Goal: Task Accomplishment & Management: Manage account settings

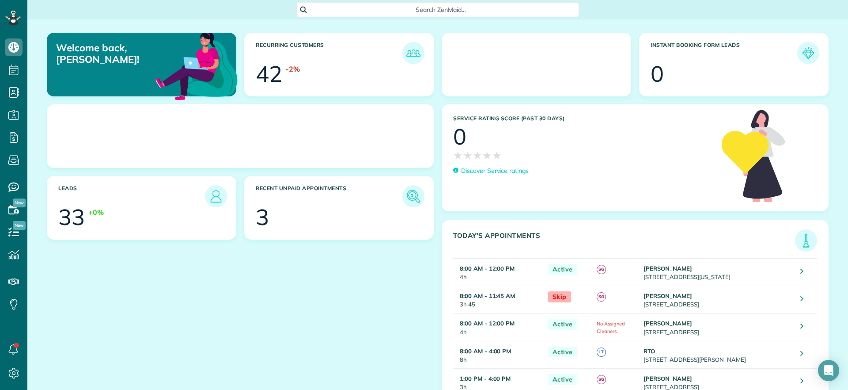
scroll to position [4, 4]
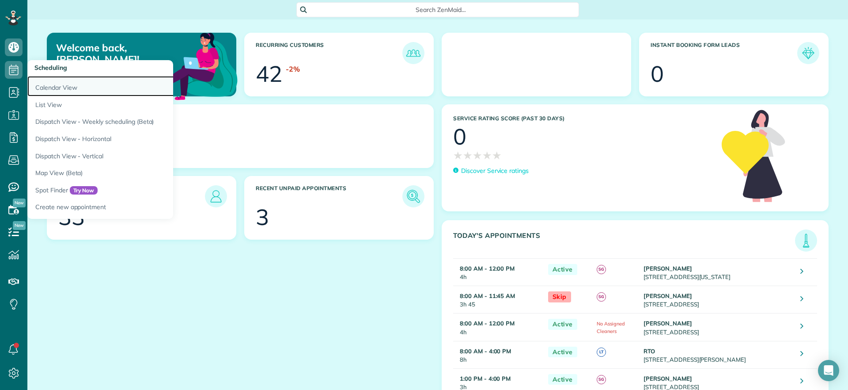
click at [65, 88] on link "Calendar View" at bounding box center [137, 86] width 221 height 20
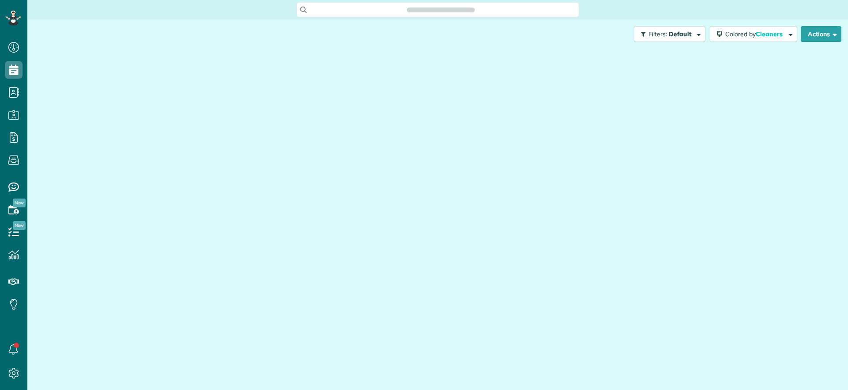
scroll to position [390, 27]
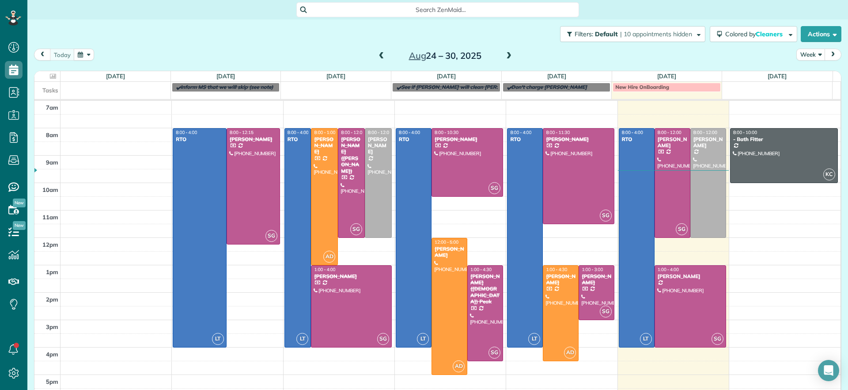
click at [504, 57] on span at bounding box center [509, 56] width 10 height 8
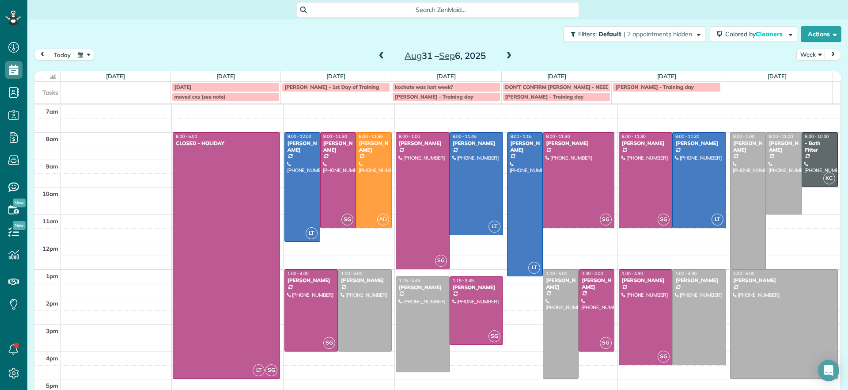
click at [543, 326] on div at bounding box center [560, 323] width 35 height 109
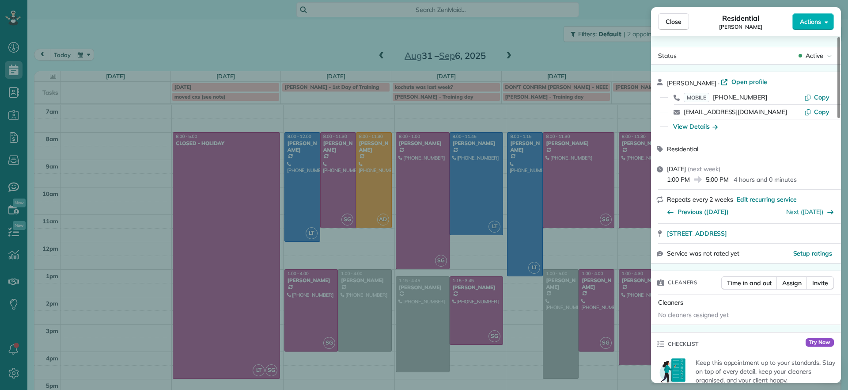
drag, startPoint x: 663, startPoint y: 235, endPoint x: 846, endPoint y: 232, distance: 183.8
click at [846, 232] on div "Close Residential [PERSON_NAME] Actions Status Active [PERSON_NAME] · Open prof…" at bounding box center [424, 195] width 848 height 390
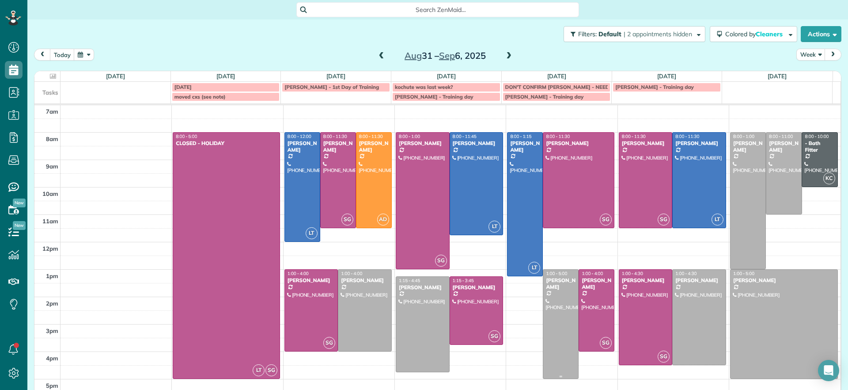
click at [557, 307] on div at bounding box center [560, 323] width 35 height 109
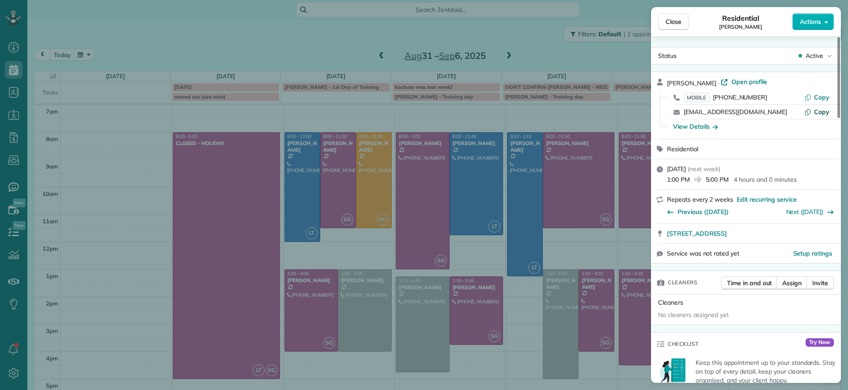
click at [816, 110] on span "Copy" at bounding box center [821, 112] width 15 height 8
click at [673, 22] on span "Close" at bounding box center [674, 21] width 16 height 9
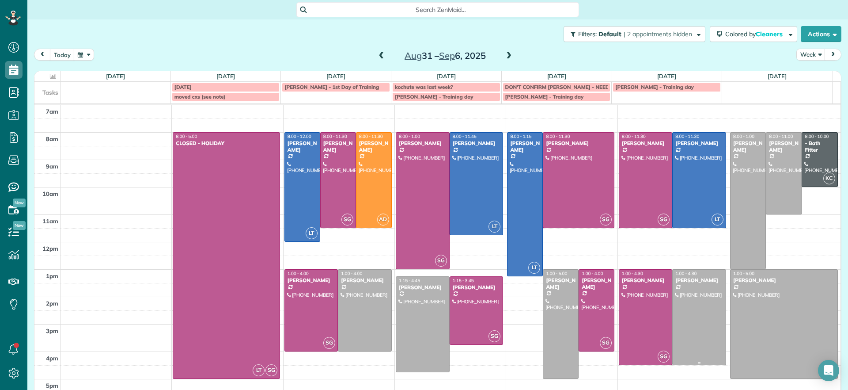
click at [692, 319] on div at bounding box center [699, 316] width 53 height 95
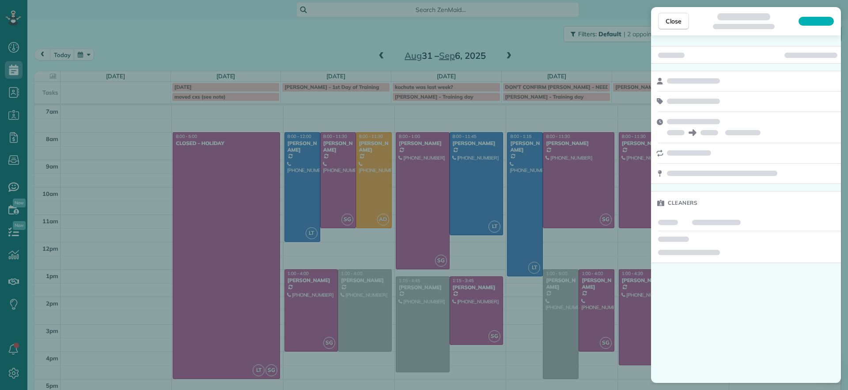
click at [366, 313] on div "Close Cleaners" at bounding box center [424, 195] width 848 height 390
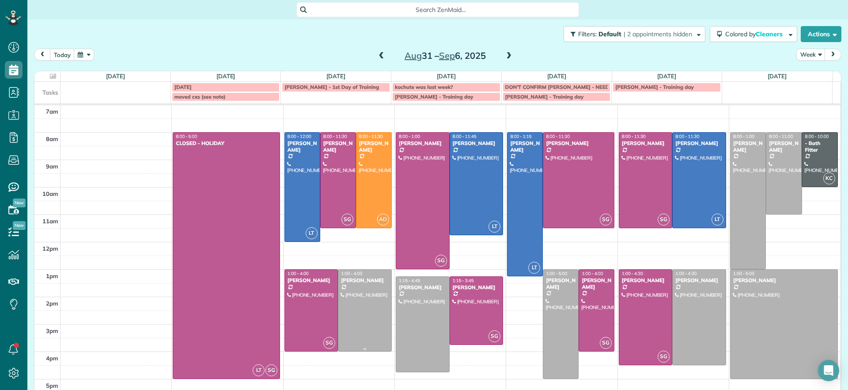
click at [366, 313] on div at bounding box center [364, 309] width 53 height 81
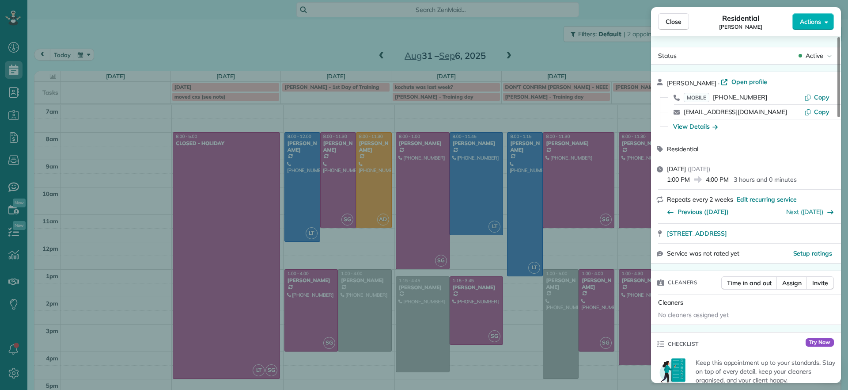
click at [634, 318] on div "Close Residential [PERSON_NAME] Actions Status Active [PERSON_NAME] · Open prof…" at bounding box center [424, 195] width 848 height 390
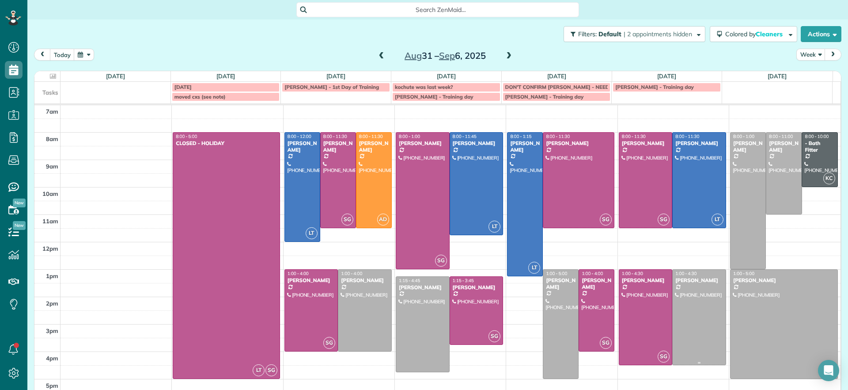
click at [675, 315] on div at bounding box center [699, 316] width 53 height 95
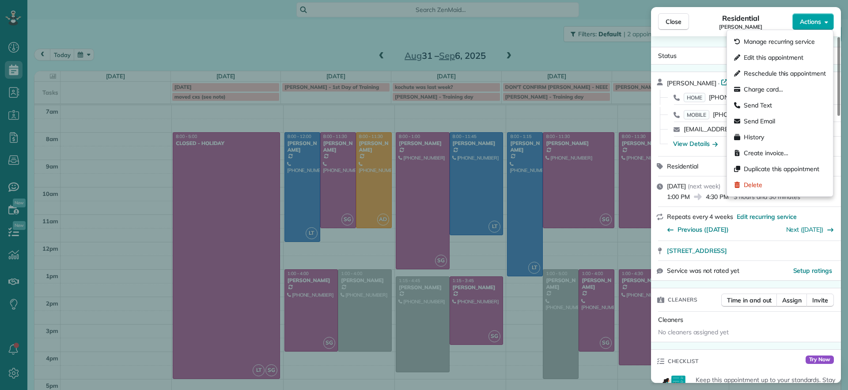
click at [810, 23] on span "Actions" at bounding box center [810, 21] width 21 height 9
click at [792, 59] on span "Edit this appointment" at bounding box center [774, 57] width 60 height 9
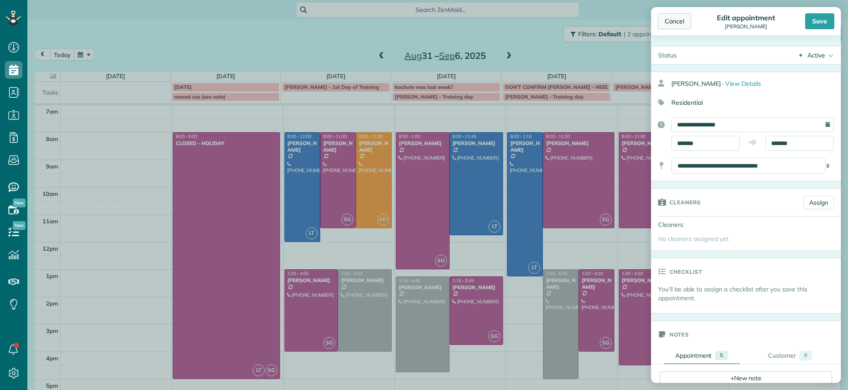
click at [673, 22] on div "Cancel" at bounding box center [675, 21] width 34 height 16
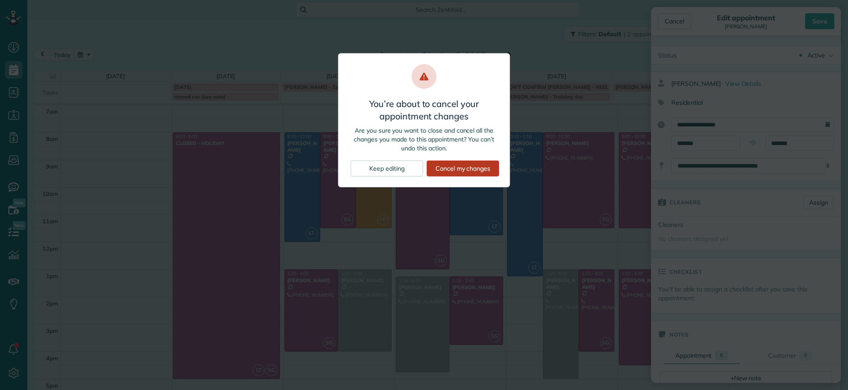
click at [451, 166] on div "Cancel my changes" at bounding box center [463, 168] width 72 height 16
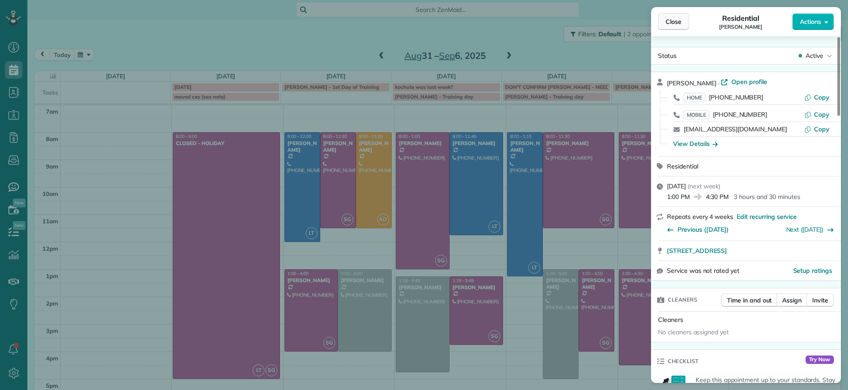
drag, startPoint x: 664, startPoint y: 22, endPoint x: 659, endPoint y: 23, distance: 5.4
click at [664, 22] on button "Close" at bounding box center [673, 21] width 31 height 17
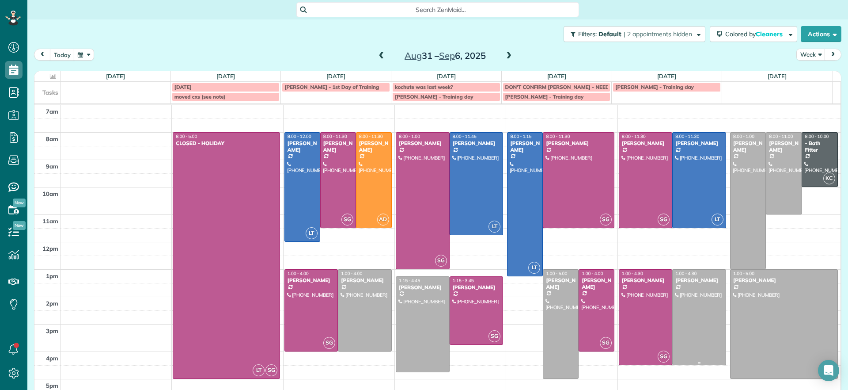
click at [685, 286] on div at bounding box center [699, 316] width 53 height 95
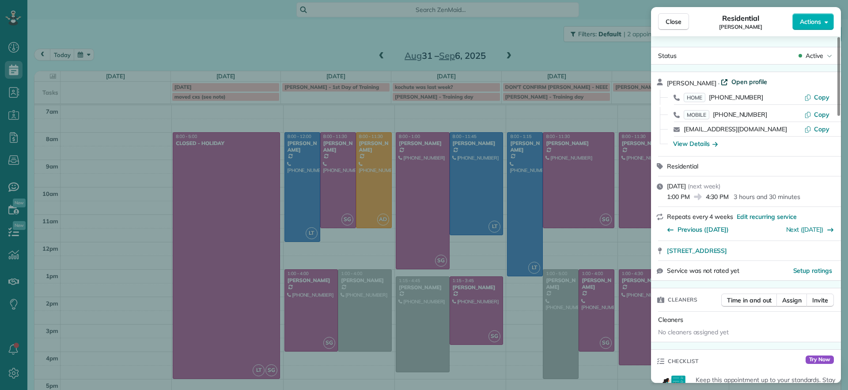
click at [740, 86] on span "Open profile" at bounding box center [750, 81] width 36 height 9
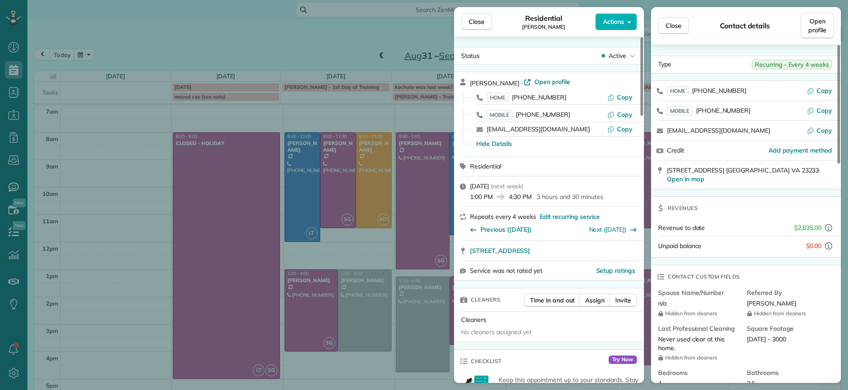
click at [348, 19] on div "Close Residential [PERSON_NAME] Actions Status Active [PERSON_NAME] · Open prof…" at bounding box center [424, 195] width 848 height 390
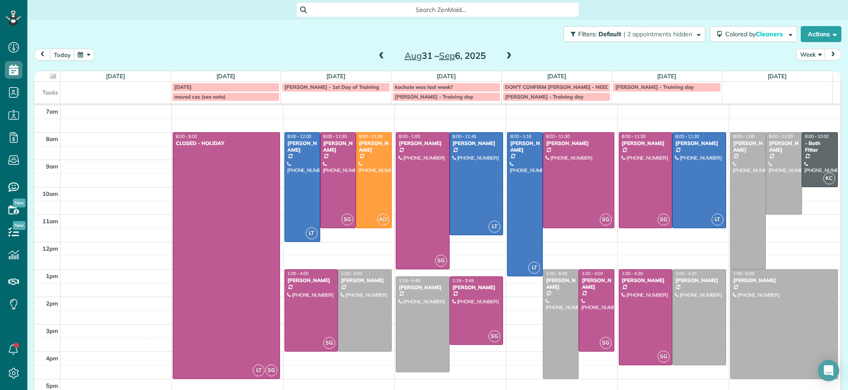
click at [704, 2] on div "Search ZenMaid…" at bounding box center [437, 9] width 821 height 15
click at [683, 293] on div at bounding box center [699, 316] width 53 height 95
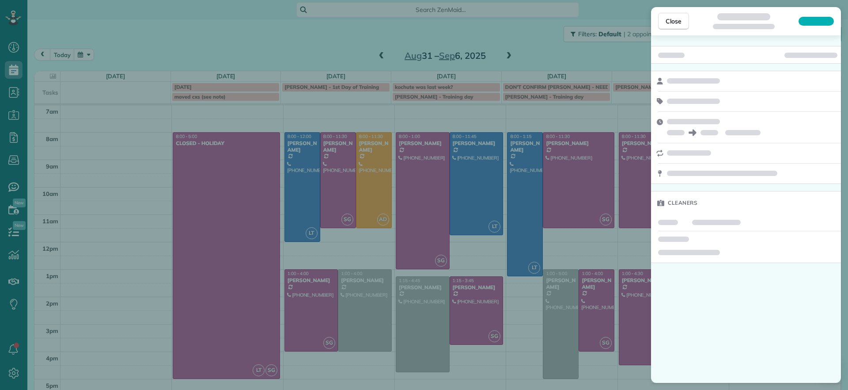
click at [622, 374] on div "Close Cleaners" at bounding box center [424, 195] width 848 height 390
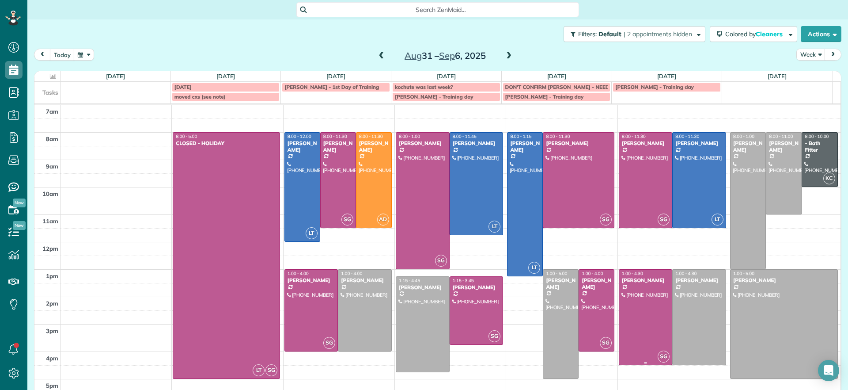
click at [638, 322] on div at bounding box center [645, 316] width 53 height 95
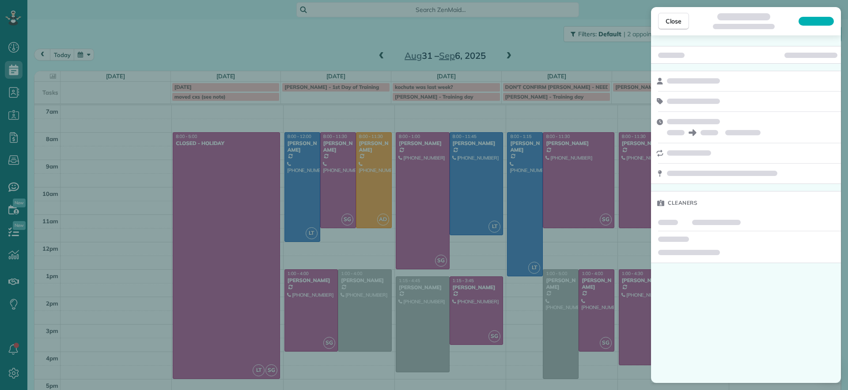
click at [607, 376] on div "Close Cleaners" at bounding box center [424, 195] width 848 height 390
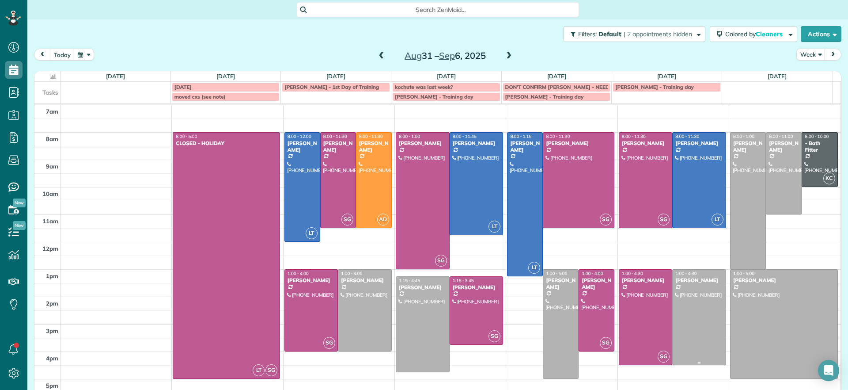
click at [673, 307] on div at bounding box center [699, 316] width 53 height 95
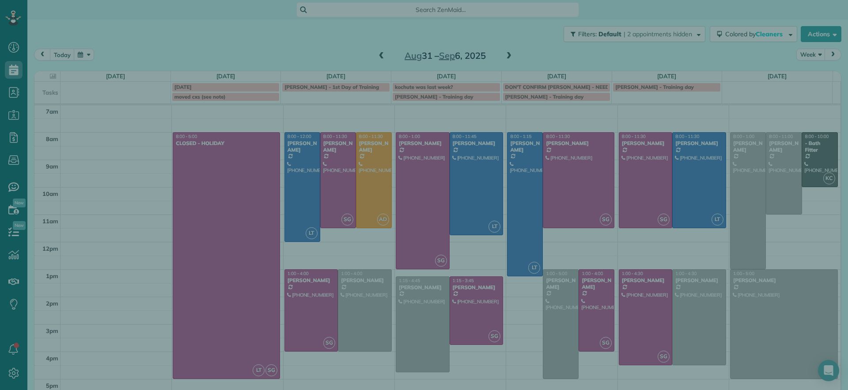
click at [673, 307] on div "Cleaners" at bounding box center [677, 299] width 52 height 23
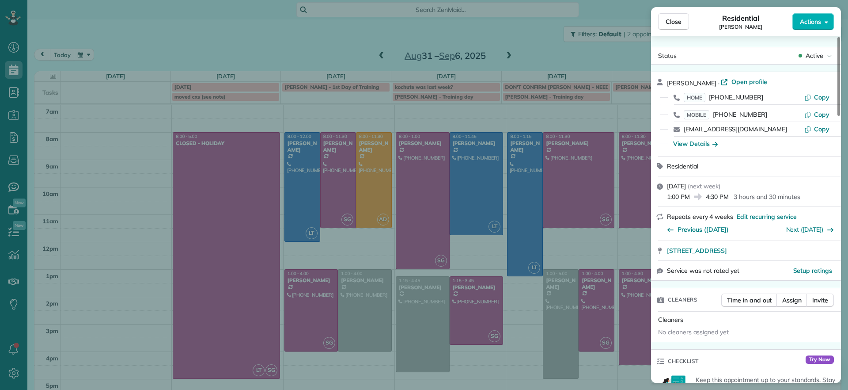
click at [500, 292] on div "Close Residential [PERSON_NAME] Actions Status Active [PERSON_NAME] · Open prof…" at bounding box center [424, 195] width 848 height 390
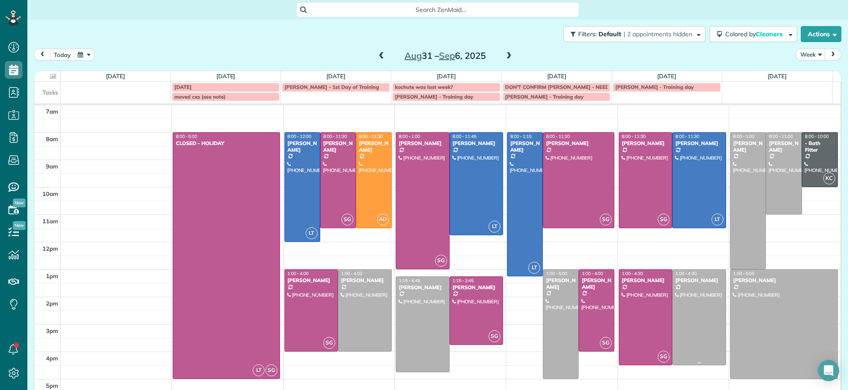
click at [692, 331] on div at bounding box center [699, 316] width 53 height 95
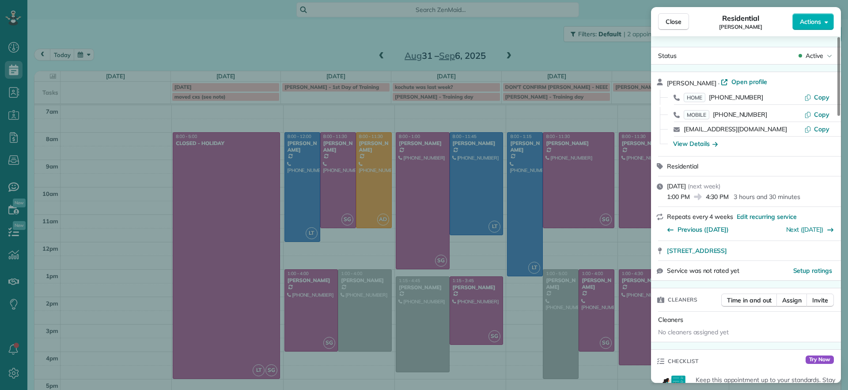
click at [537, 31] on div "Close Residential [PERSON_NAME] Actions Status Active [PERSON_NAME] · Open prof…" at bounding box center [424, 195] width 848 height 390
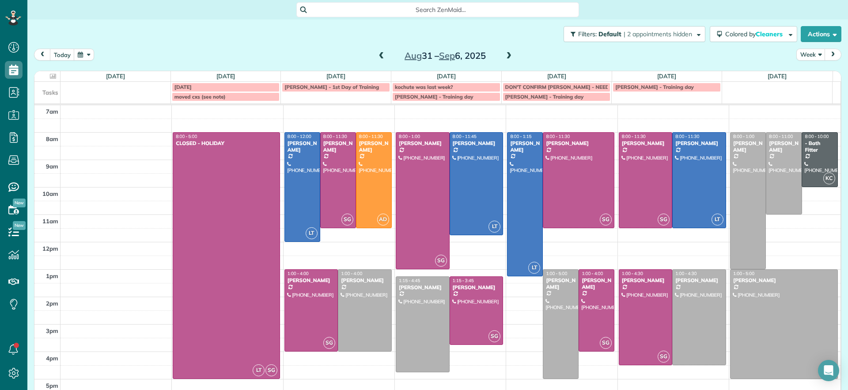
click at [504, 53] on span at bounding box center [509, 56] width 10 height 8
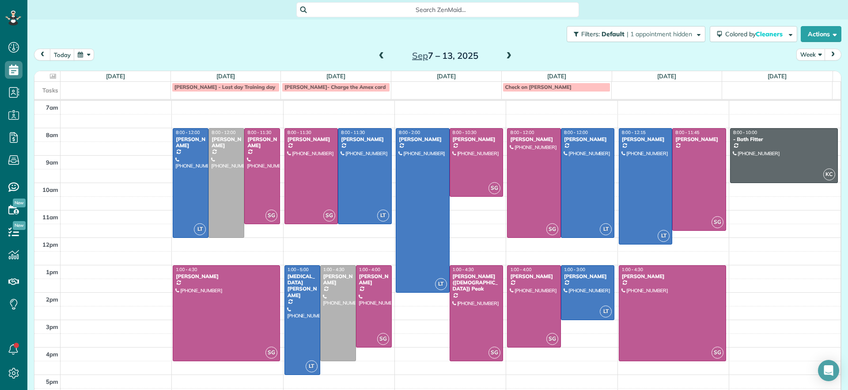
click at [379, 58] on span at bounding box center [382, 56] width 10 height 8
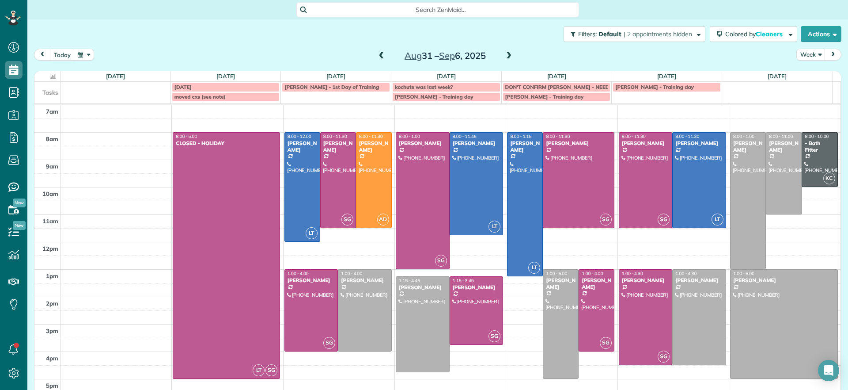
click at [378, 56] on span at bounding box center [382, 56] width 10 height 8
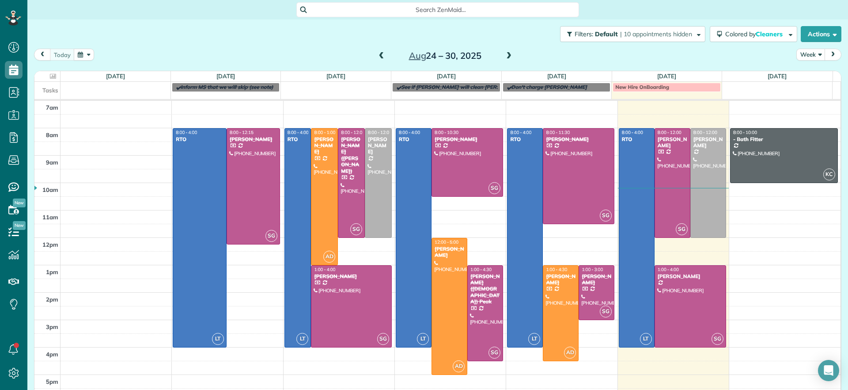
click at [505, 53] on span at bounding box center [509, 56] width 10 height 8
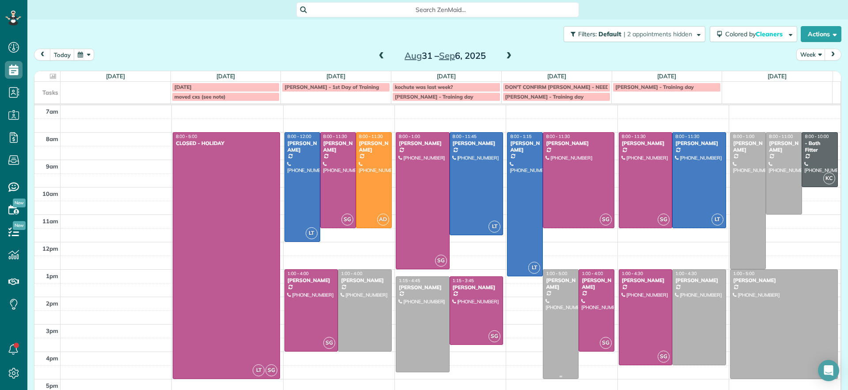
click at [546, 302] on div at bounding box center [560, 323] width 35 height 109
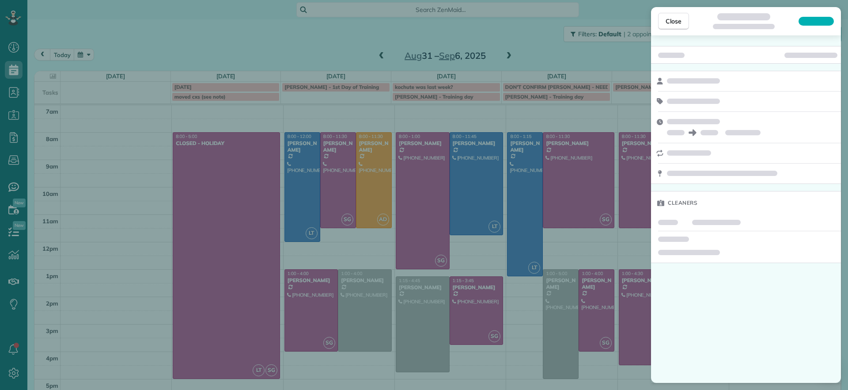
click at [361, 367] on div "Close Cleaners" at bounding box center [424, 195] width 848 height 390
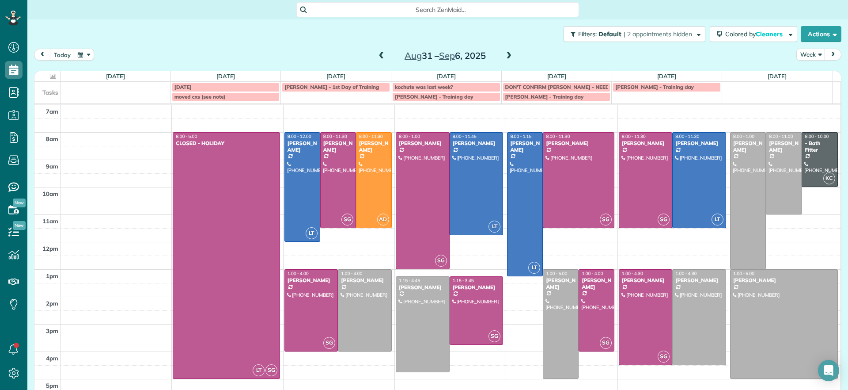
click at [550, 336] on div at bounding box center [560, 323] width 35 height 109
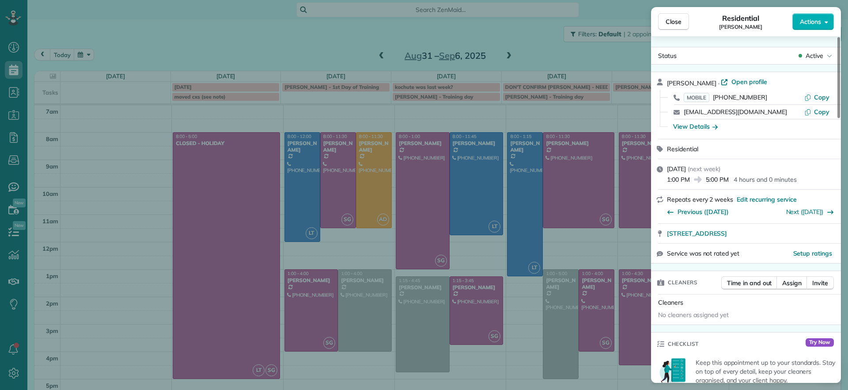
click at [509, 325] on div "Close Residential [PERSON_NAME] Actions Status Active [PERSON_NAME] · Open prof…" at bounding box center [424, 195] width 848 height 390
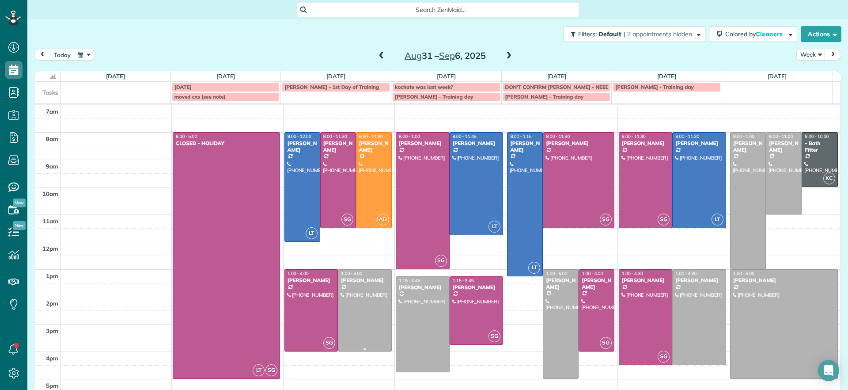
click at [376, 270] on div "1:00 - 4:00" at bounding box center [365, 273] width 49 height 6
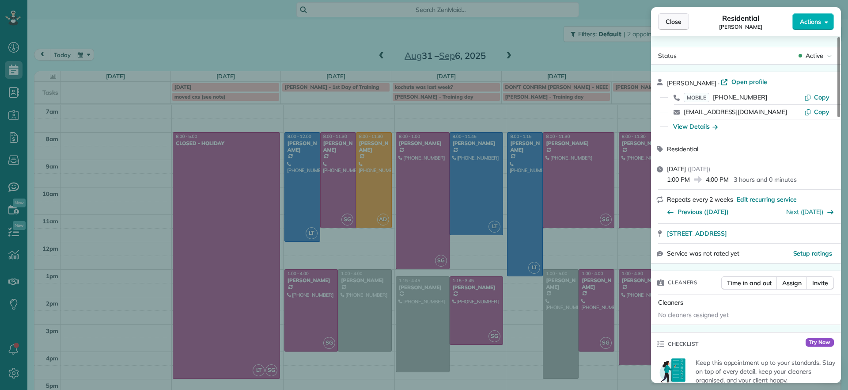
click at [666, 22] on span "Close" at bounding box center [674, 21] width 16 height 9
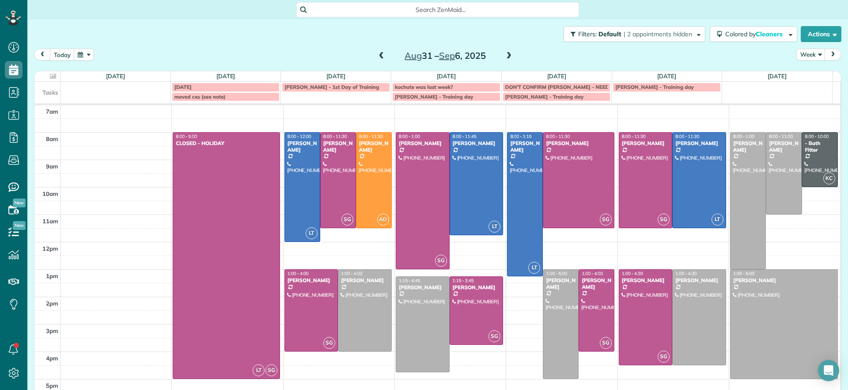
click at [301, 49] on div "[DATE] Week [DATE] – [DATE]" at bounding box center [438, 57] width 808 height 16
click at [590, 179] on div at bounding box center [578, 180] width 71 height 95
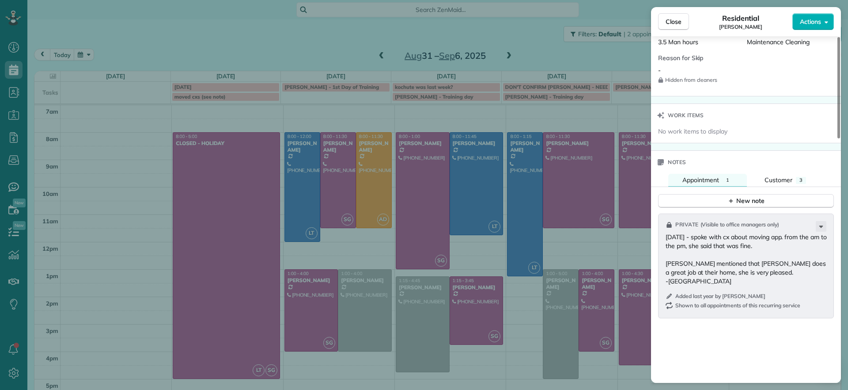
scroll to position [665, 0]
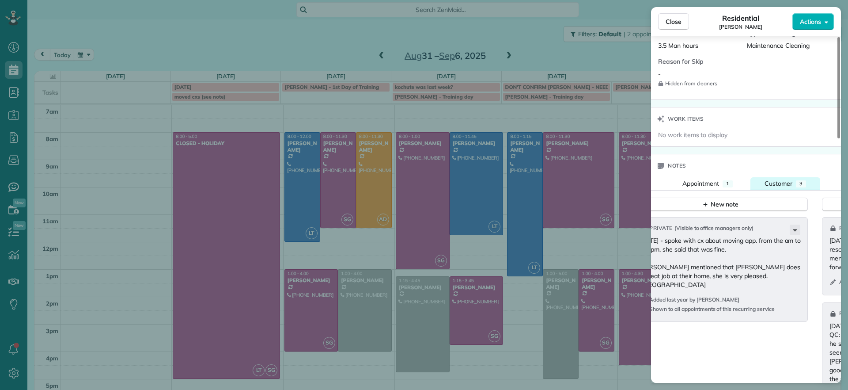
click at [789, 182] on span "Customer" at bounding box center [779, 183] width 28 height 8
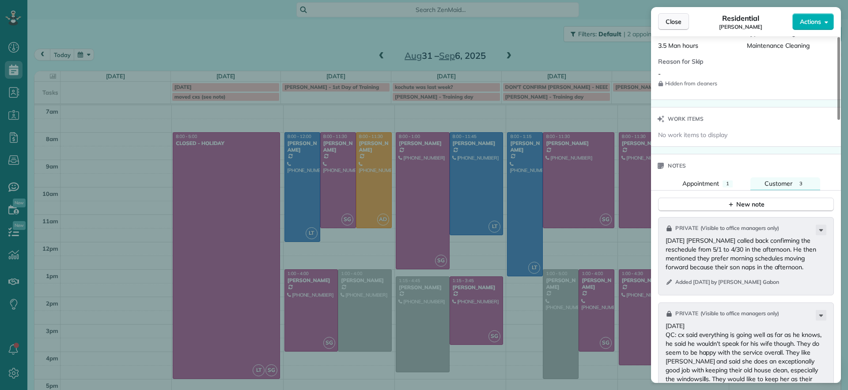
click at [673, 18] on span "Close" at bounding box center [674, 21] width 16 height 9
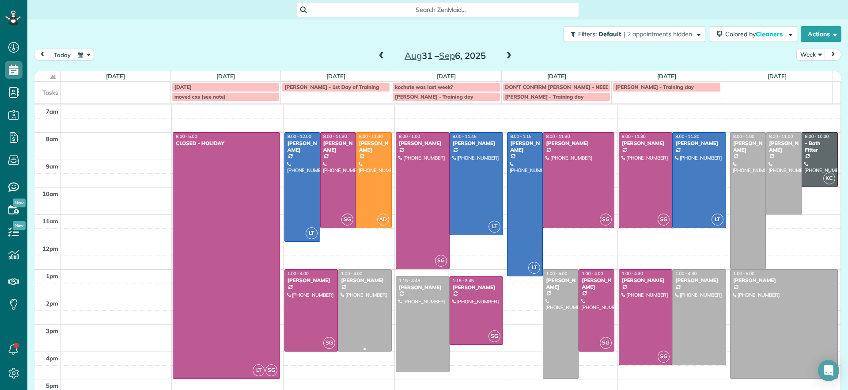
click at [340, 325] on div at bounding box center [364, 309] width 53 height 81
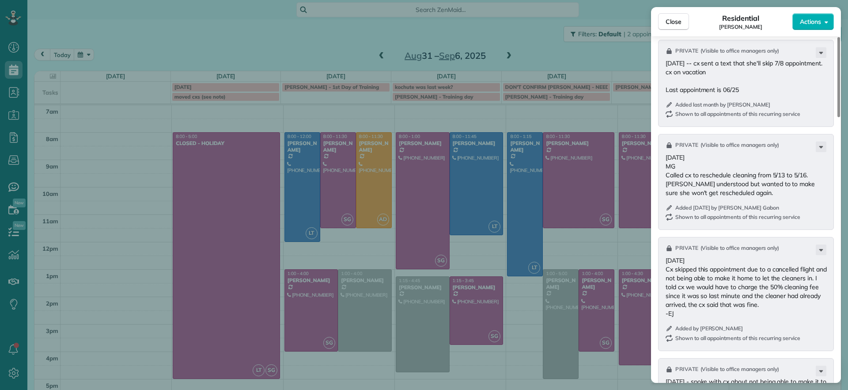
scroll to position [786, 0]
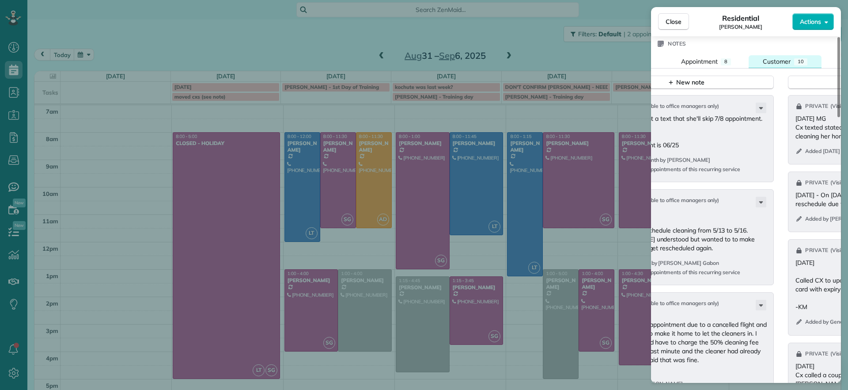
click at [789, 61] on span "Customer" at bounding box center [777, 61] width 28 height 8
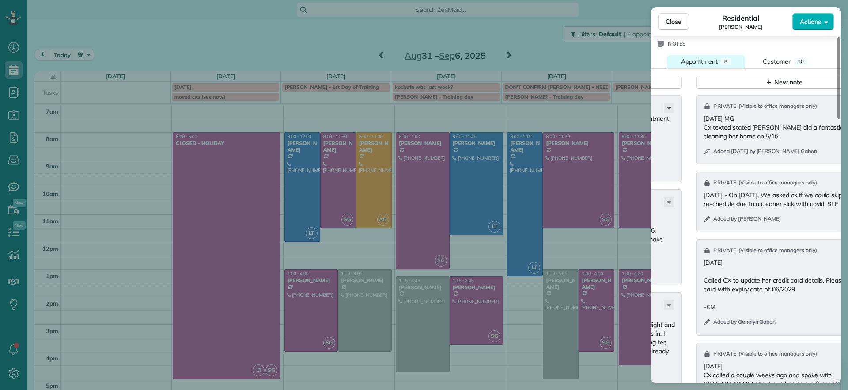
click at [729, 61] on div "8" at bounding box center [726, 61] width 10 height 7
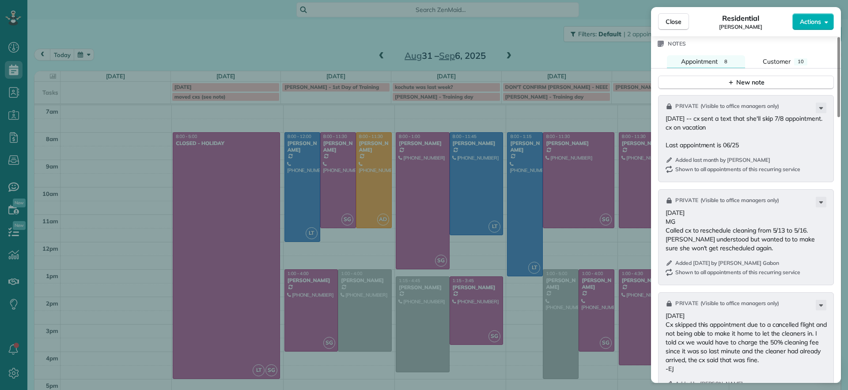
click at [281, 49] on div "Close Residential [PERSON_NAME] Actions Status Active [PERSON_NAME] · Open prof…" at bounding box center [424, 195] width 848 height 390
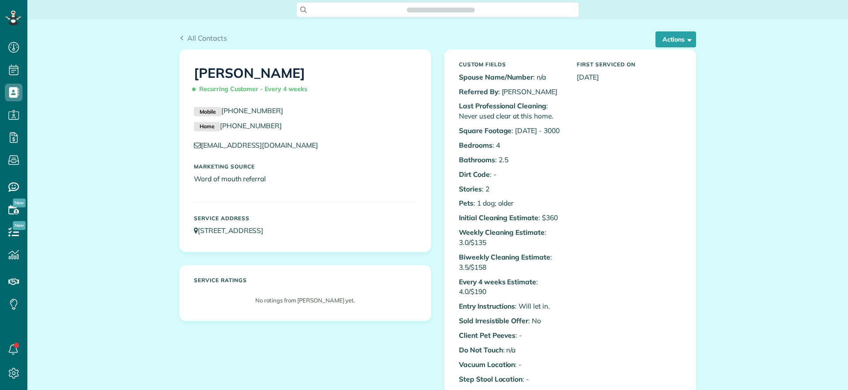
scroll to position [390, 27]
click at [666, 39] on button "Actions" at bounding box center [676, 39] width 41 height 16
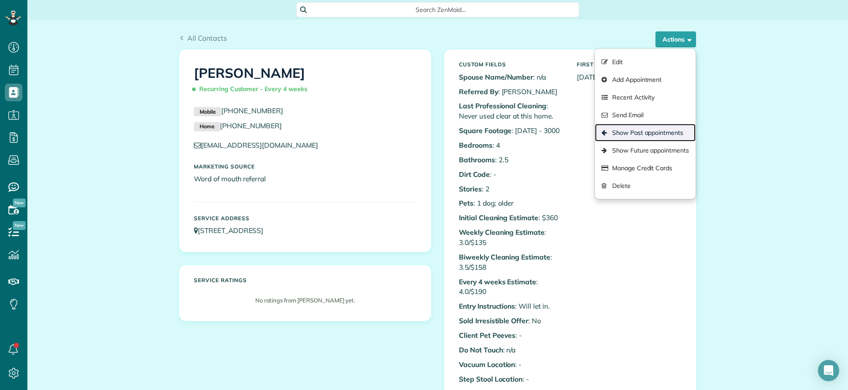
click at [661, 125] on link "Show Past appointments" at bounding box center [645, 133] width 101 height 18
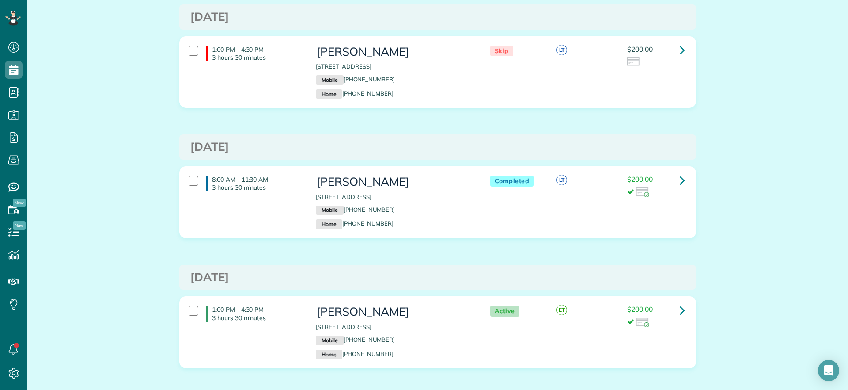
scroll to position [110, 0]
